Goal: Transaction & Acquisition: Download file/media

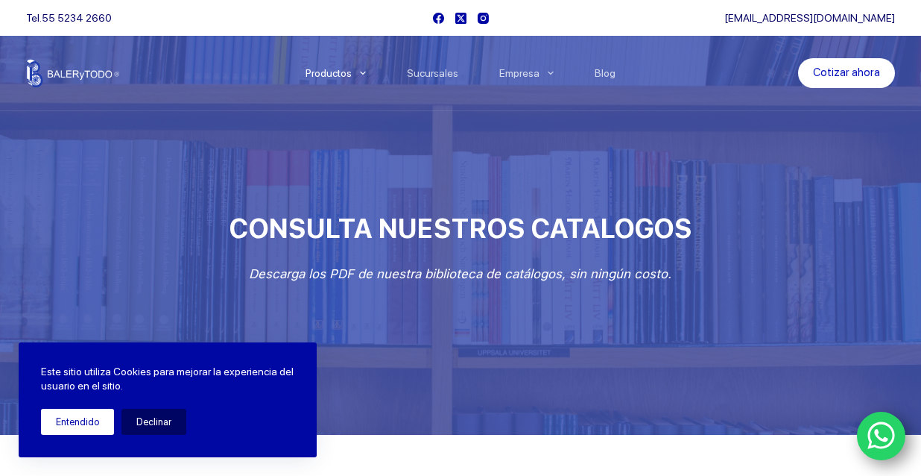
click at [95, 423] on button "Entendido" at bounding box center [77, 422] width 73 height 26
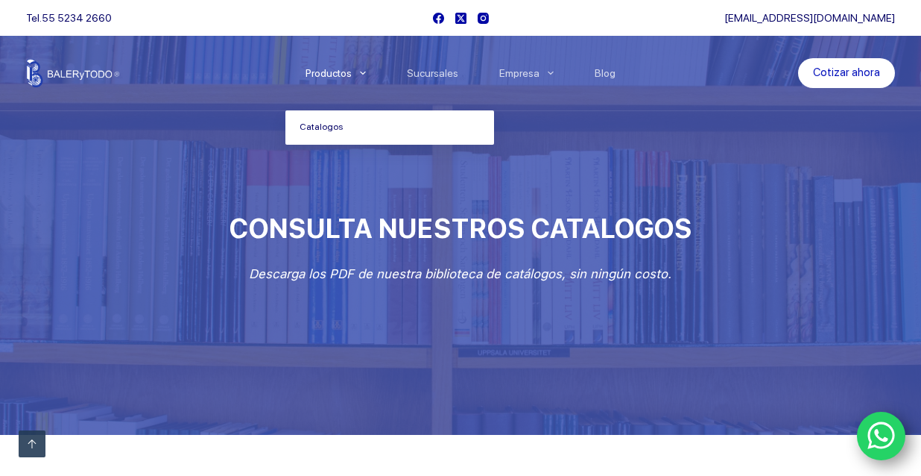
click at [366, 74] on icon "Menu Principal" at bounding box center [363, 73] width 6 height 6
click at [338, 130] on link "Catalogos" at bounding box center [390, 127] width 209 height 34
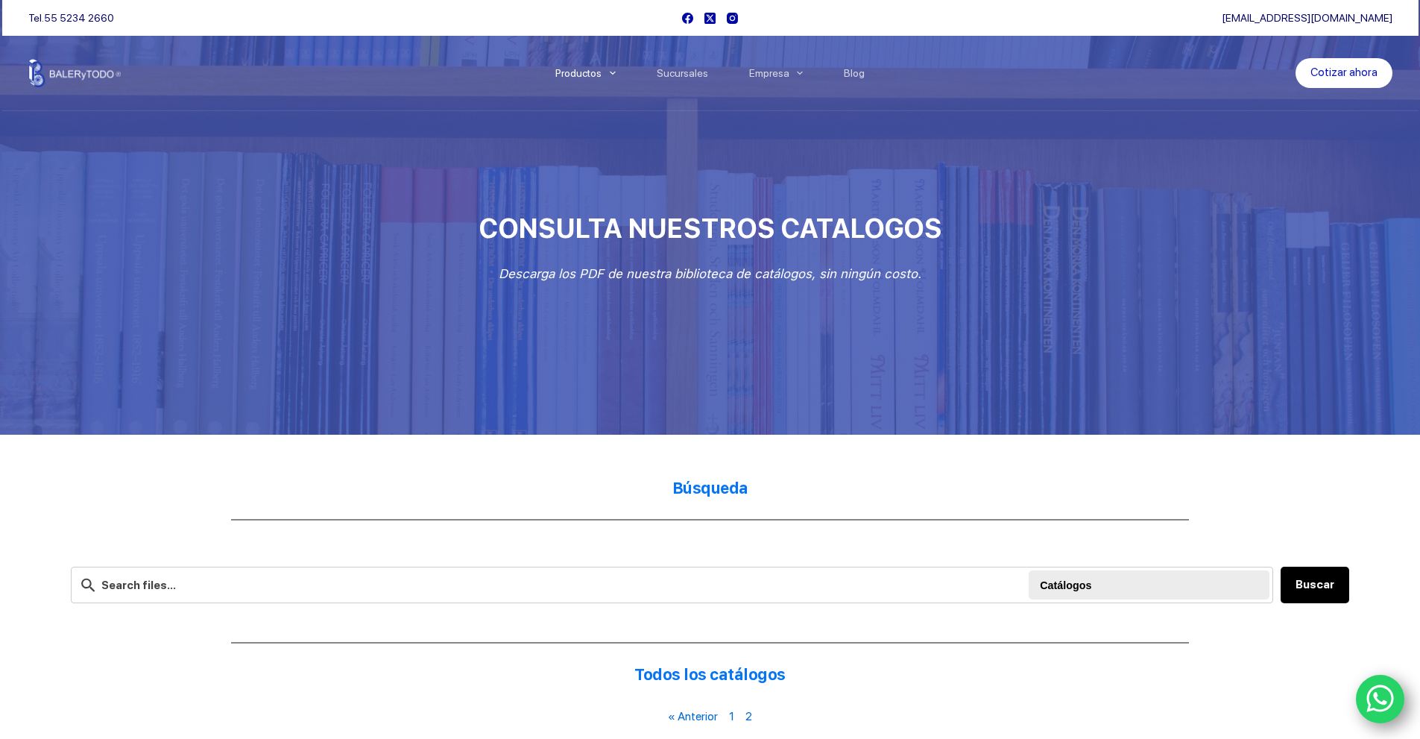
click at [745, 490] on strong "Búsqueda" at bounding box center [710, 488] width 76 height 19
click at [415, 596] on input "text" at bounding box center [672, 585] width 1203 height 37
type input "ENGRANE"
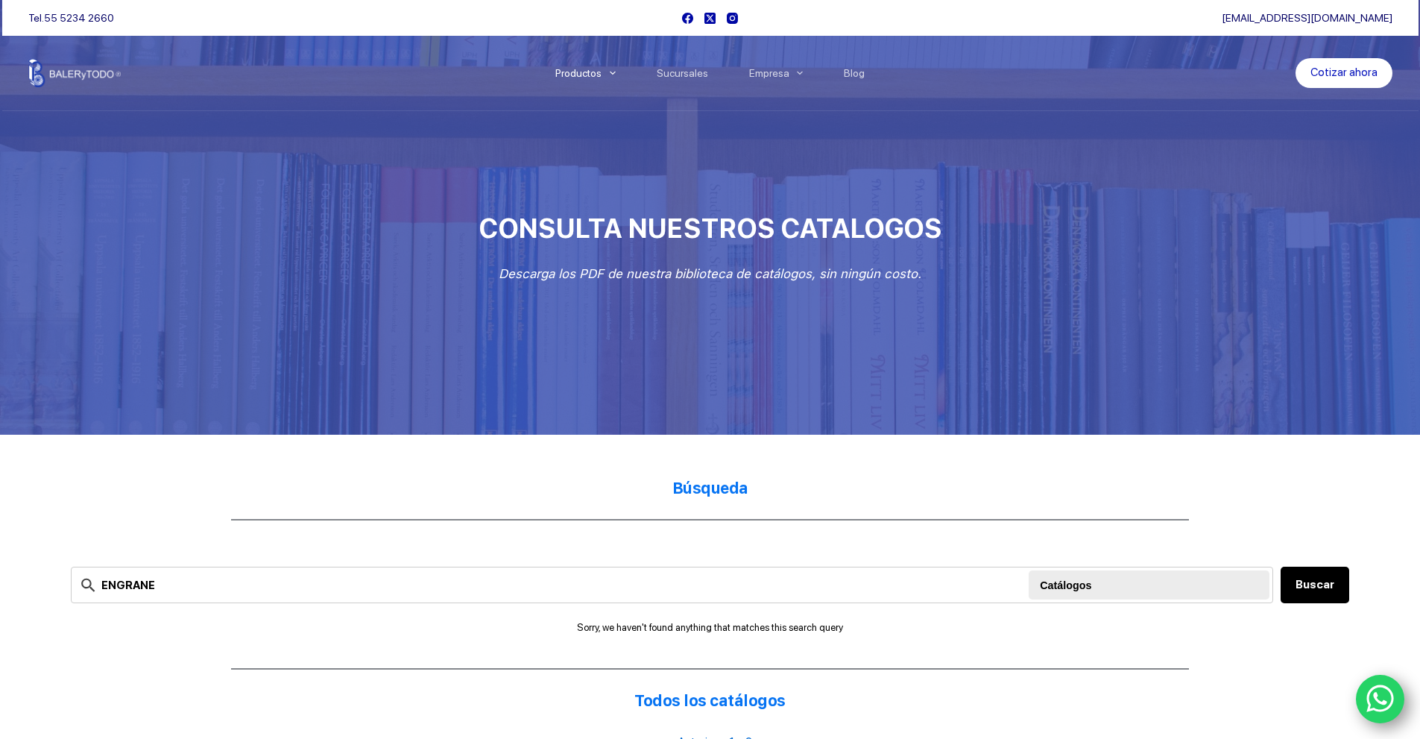
click at [1154, 590] on div at bounding box center [1151, 585] width 222 height 30
click at [1336, 575] on button "Buscar" at bounding box center [1315, 585] width 69 height 37
click at [614, 70] on icon "Menu Principal" at bounding box center [613, 73] width 6 height 6
click at [597, 123] on link "Catalogos" at bounding box center [639, 127] width 209 height 34
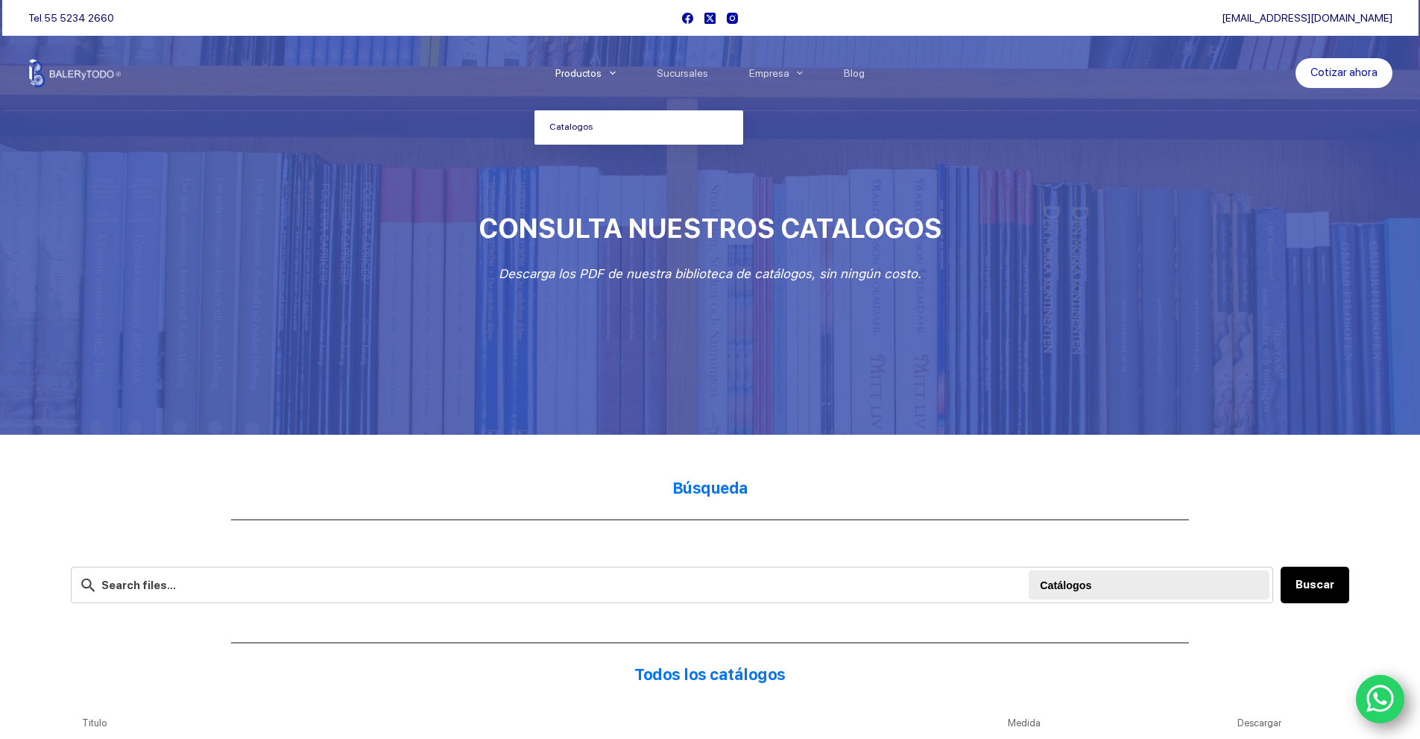
click at [611, 73] on span "Menu Principal" at bounding box center [613, 73] width 18 height 18
click at [612, 133] on link "Catalogos" at bounding box center [639, 127] width 209 height 34
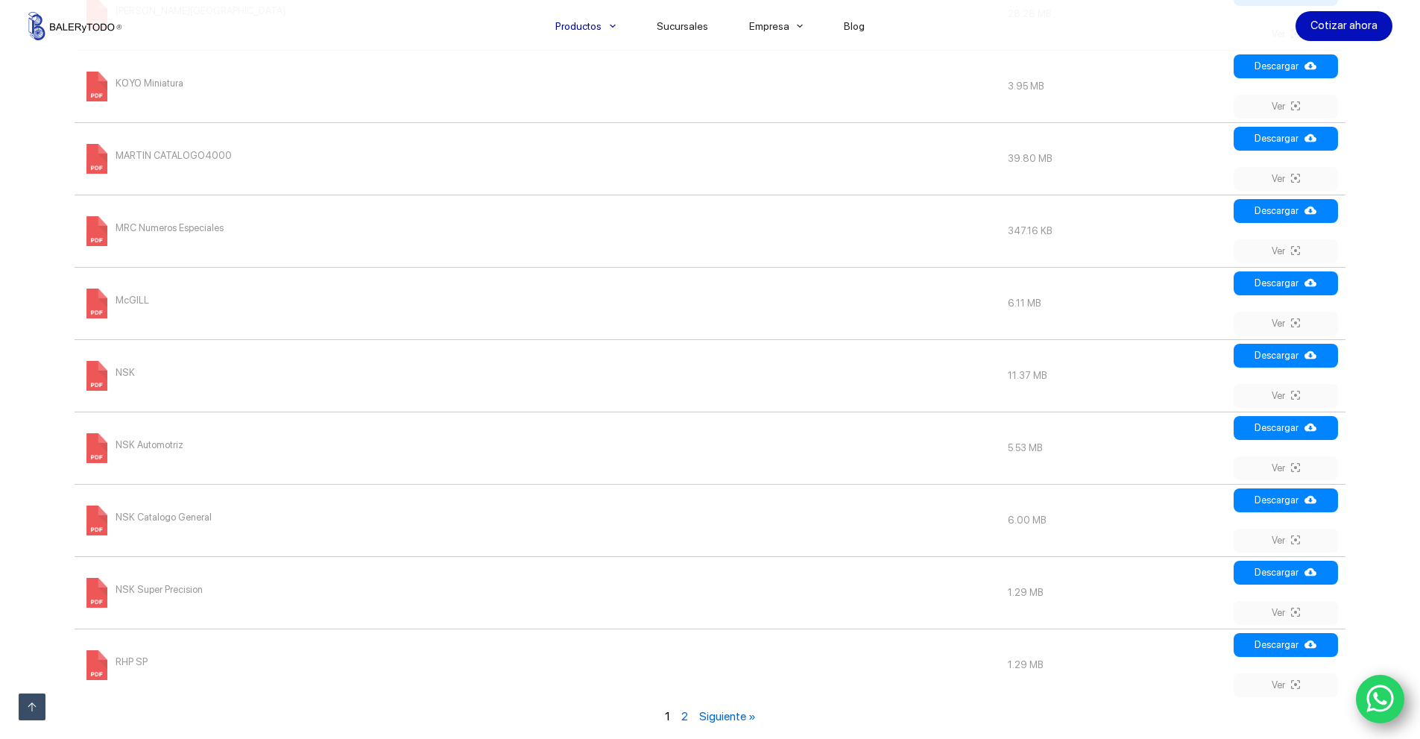
scroll to position [1640, 0]
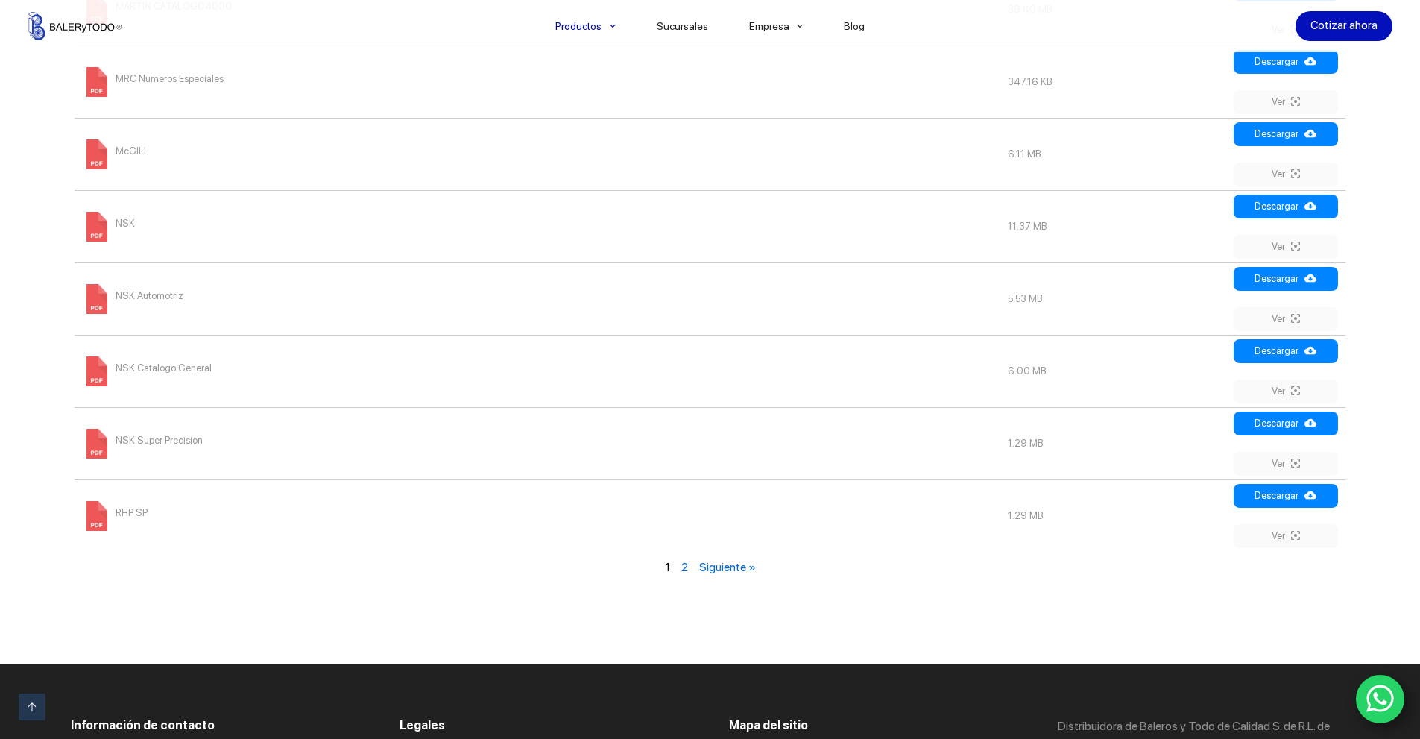
click at [732, 564] on link "Siguiente »" at bounding box center [727, 567] width 57 height 14
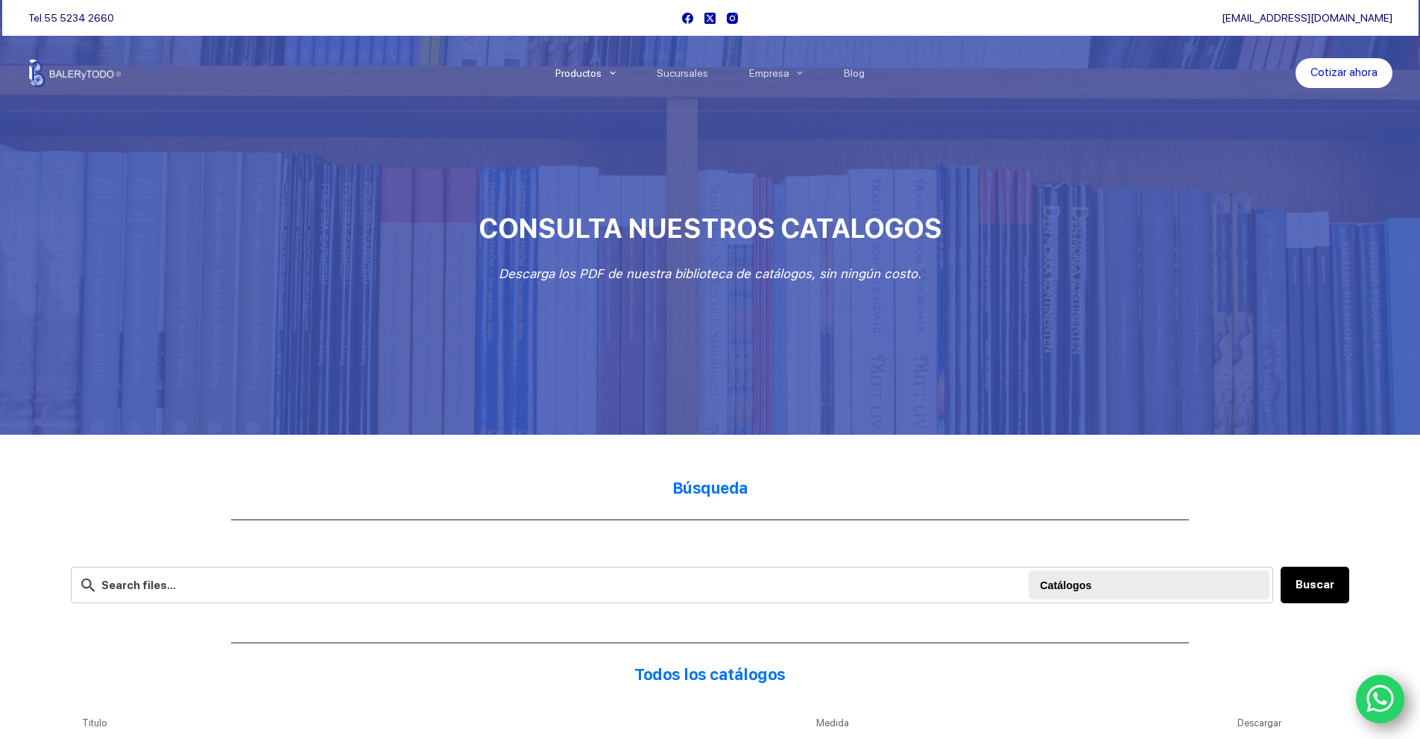
click at [704, 497] on h2 "Búsqueda" at bounding box center [710, 488] width 1279 height 22
click at [250, 584] on input "text" at bounding box center [672, 585] width 1203 height 37
type input "MARTI"
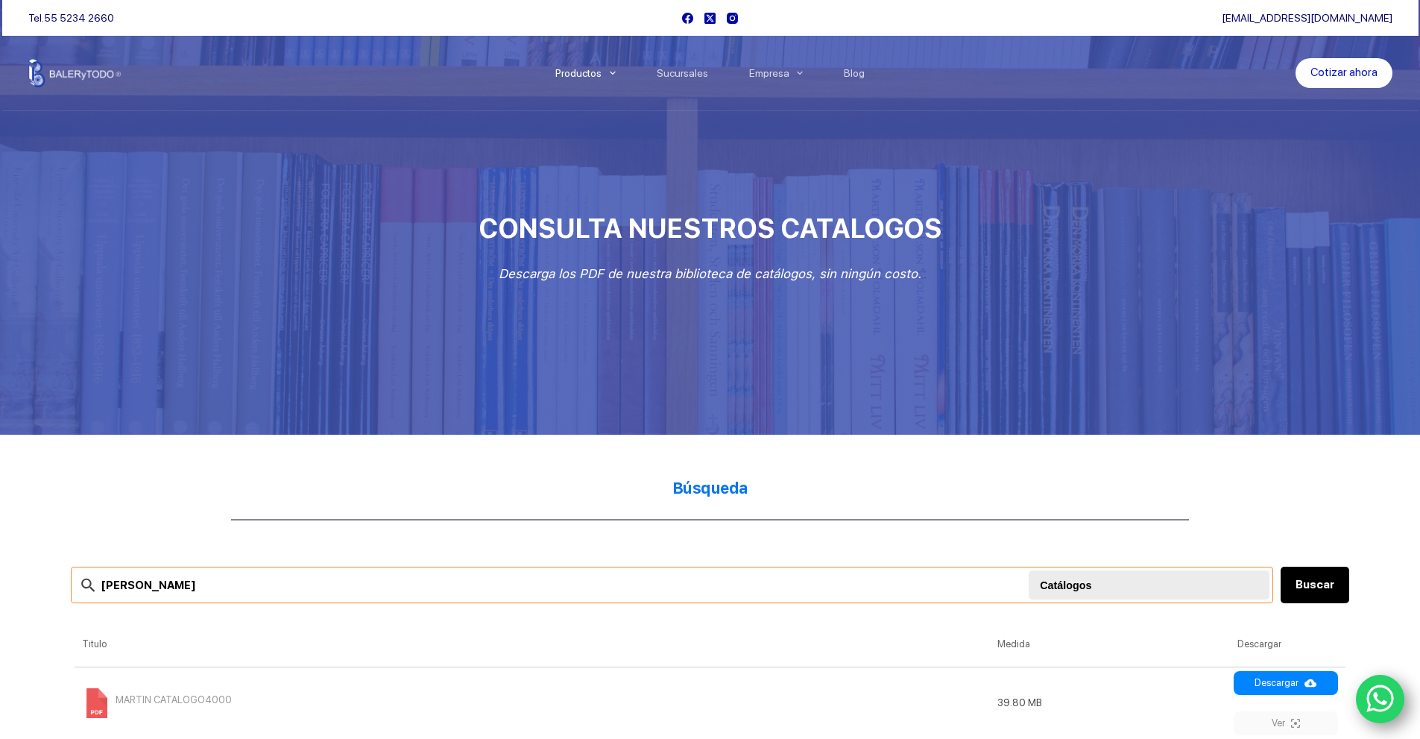
scroll to position [149, 0]
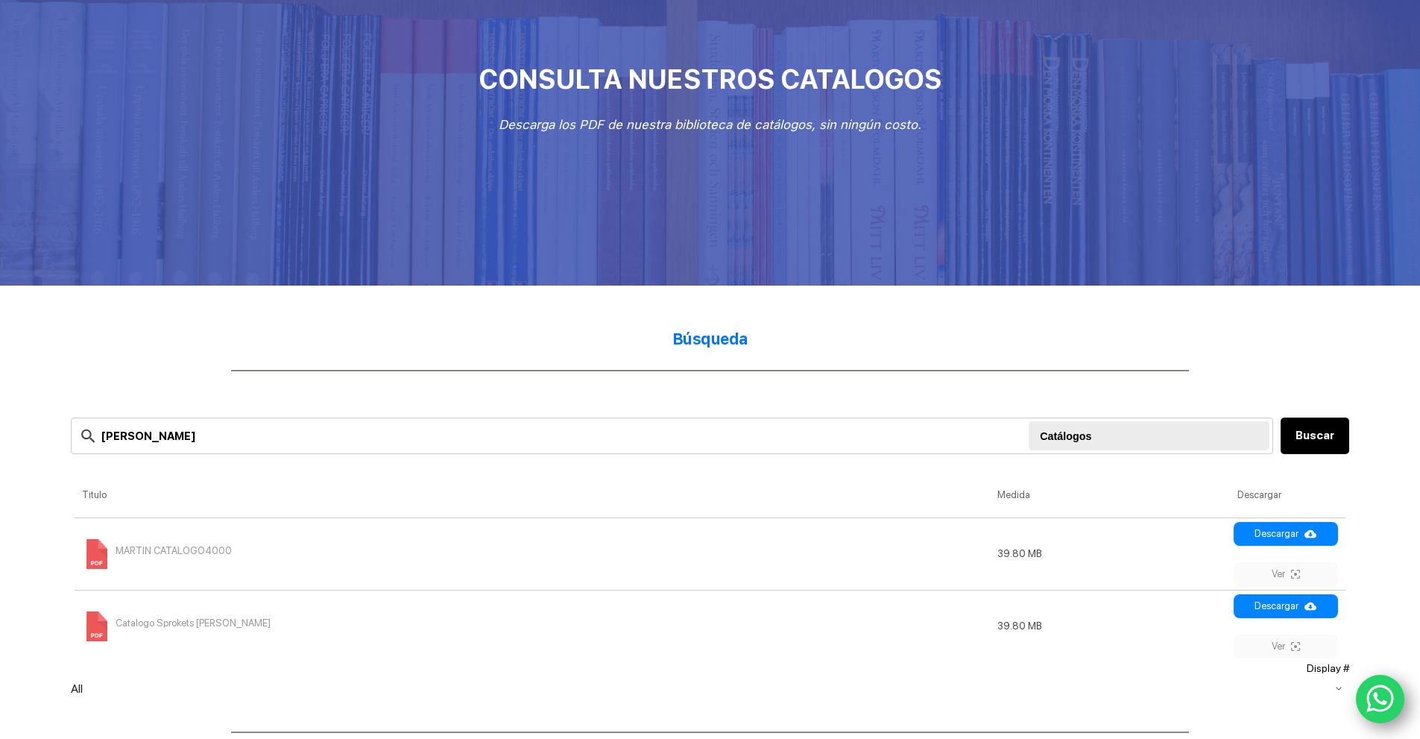
click at [215, 555] on span "MARTIN CATALOGO4000" at bounding box center [174, 551] width 116 height 24
click at [129, 558] on span "MARTIN CATALOGO4000" at bounding box center [174, 551] width 116 height 24
